Goal: Transaction & Acquisition: Purchase product/service

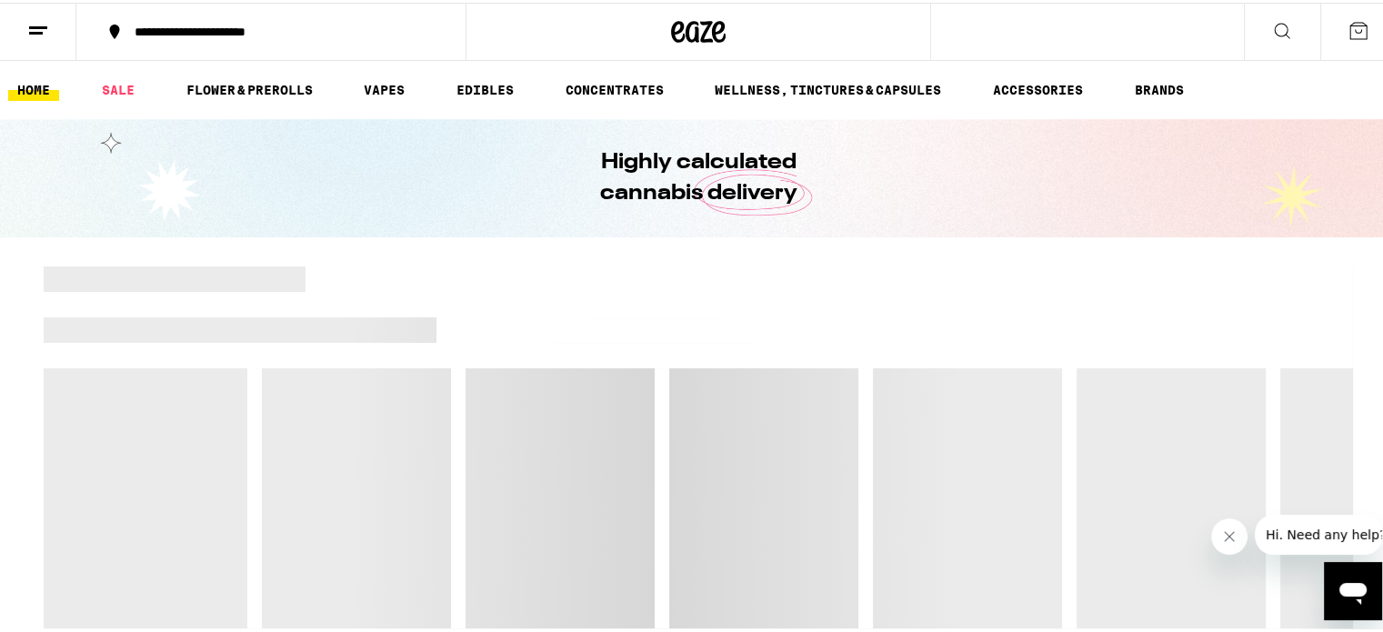
click at [1293, 43] on button at bounding box center [1282, 29] width 76 height 57
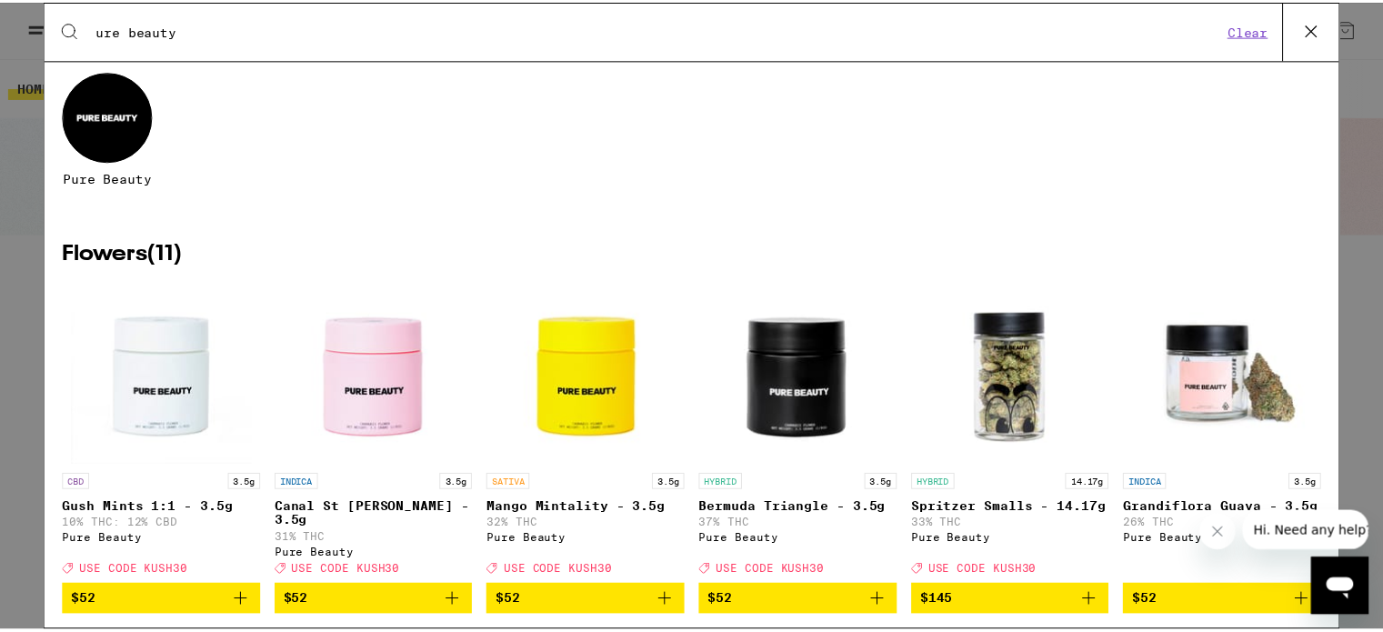
scroll to position [94, 0]
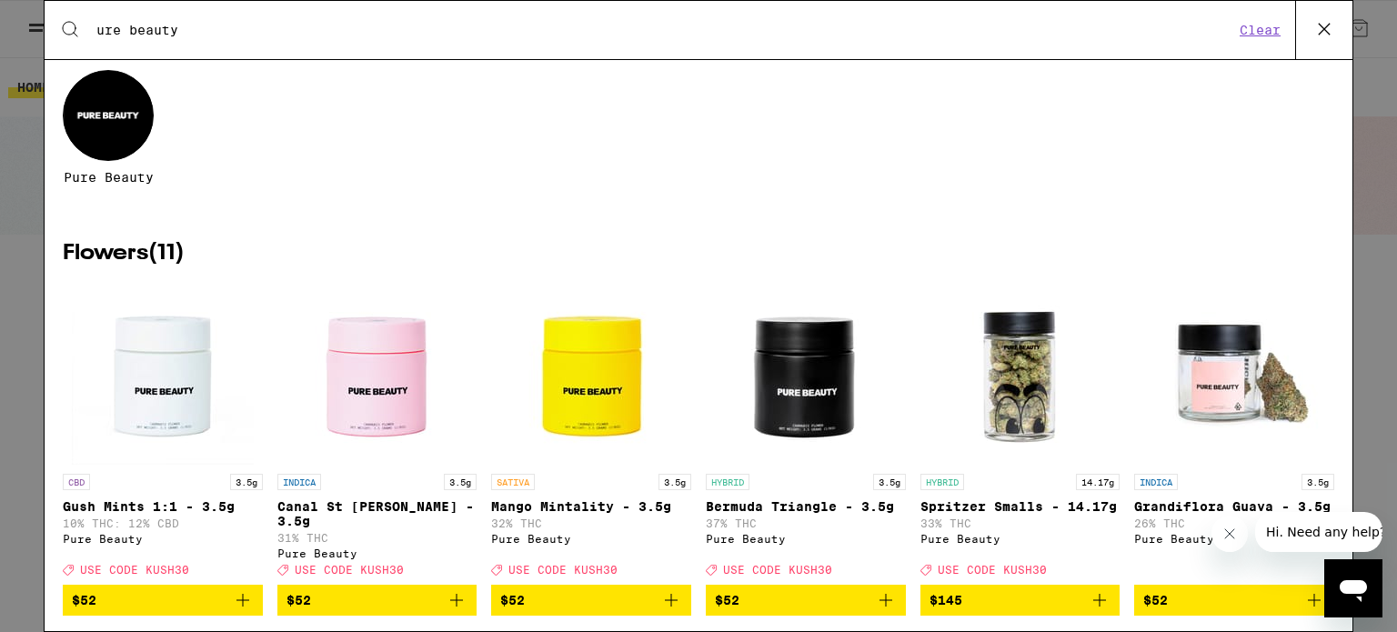
type input "ure beauty"
click at [176, 382] on img "Open page for Gush Mints 1:1 - 3.5g from Pure Beauty" at bounding box center [163, 374] width 182 height 182
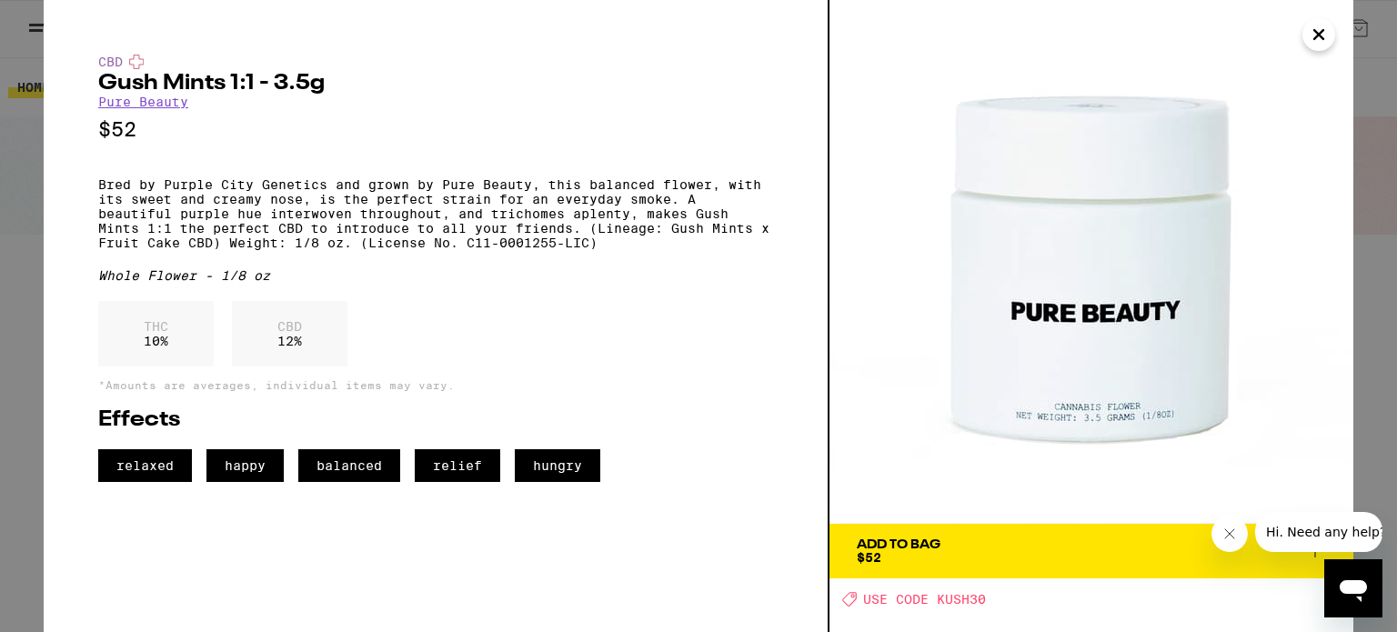
click at [1320, 33] on icon "Close" at bounding box center [1318, 34] width 9 height 9
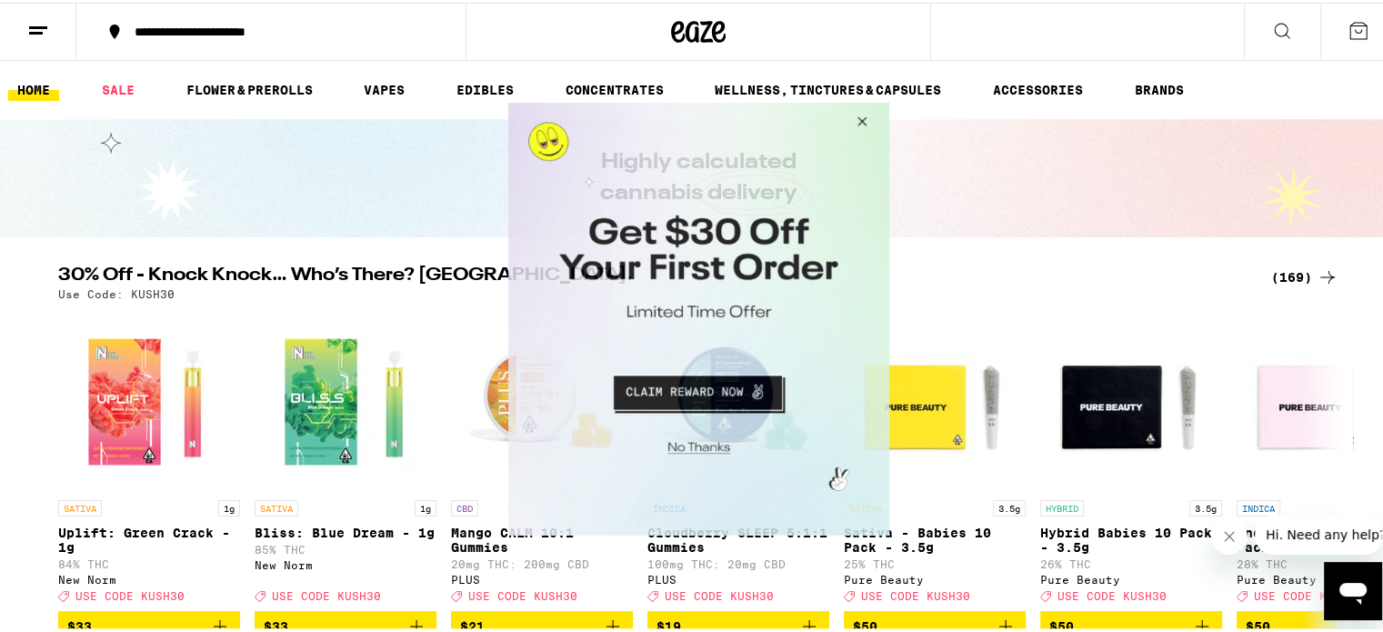
click at [859, 122] on button "Close Modal" at bounding box center [858, 124] width 49 height 44
